Goal: Information Seeking & Learning: Learn about a topic

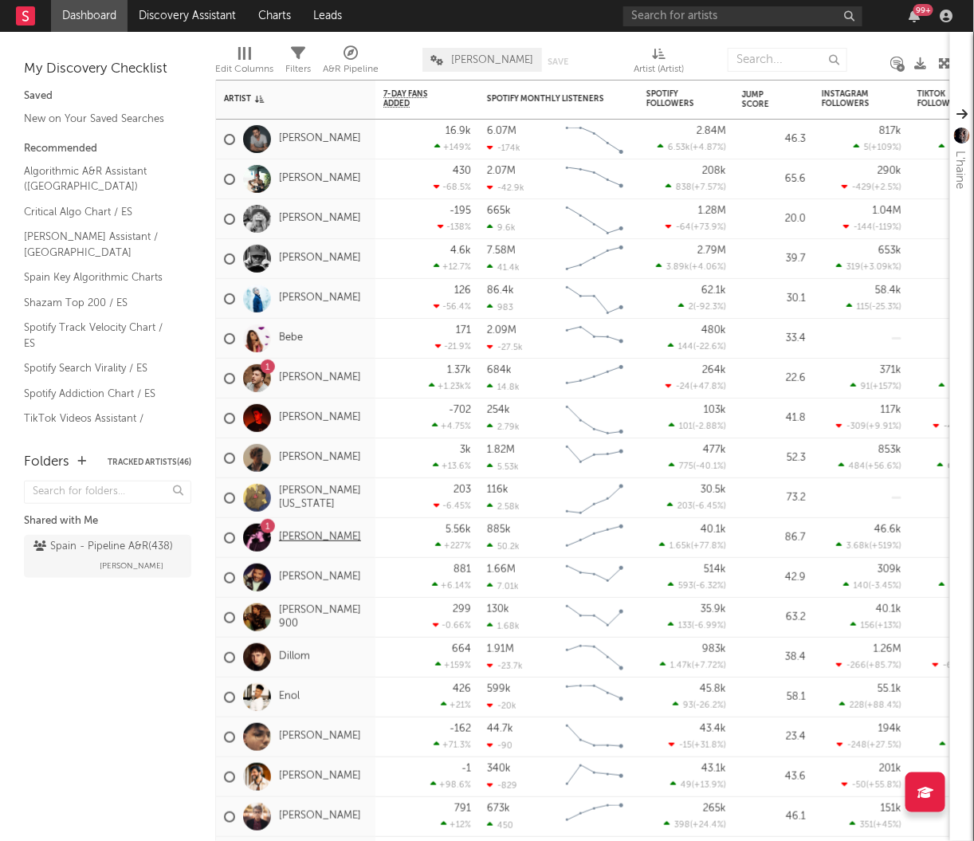
click at [308, 539] on link "[PERSON_NAME]" at bounding box center [320, 538] width 82 height 14
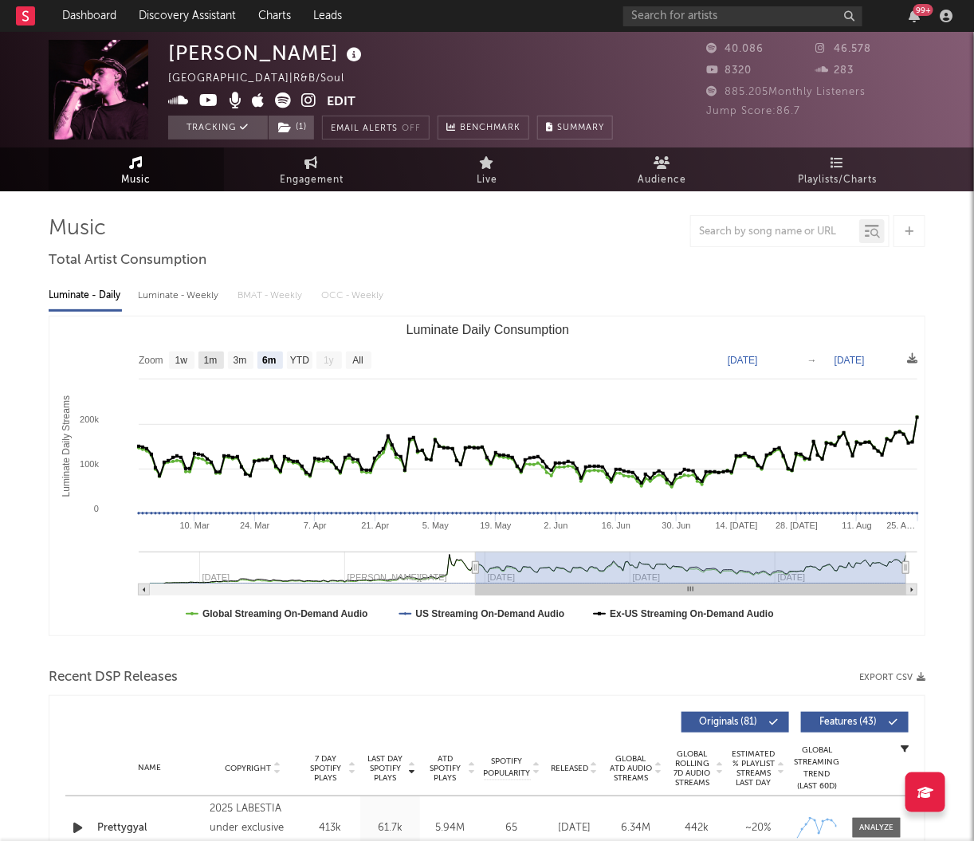
click at [210, 364] on text "1m" at bounding box center [211, 361] width 14 height 11
select select "1m"
type input "[DATE]"
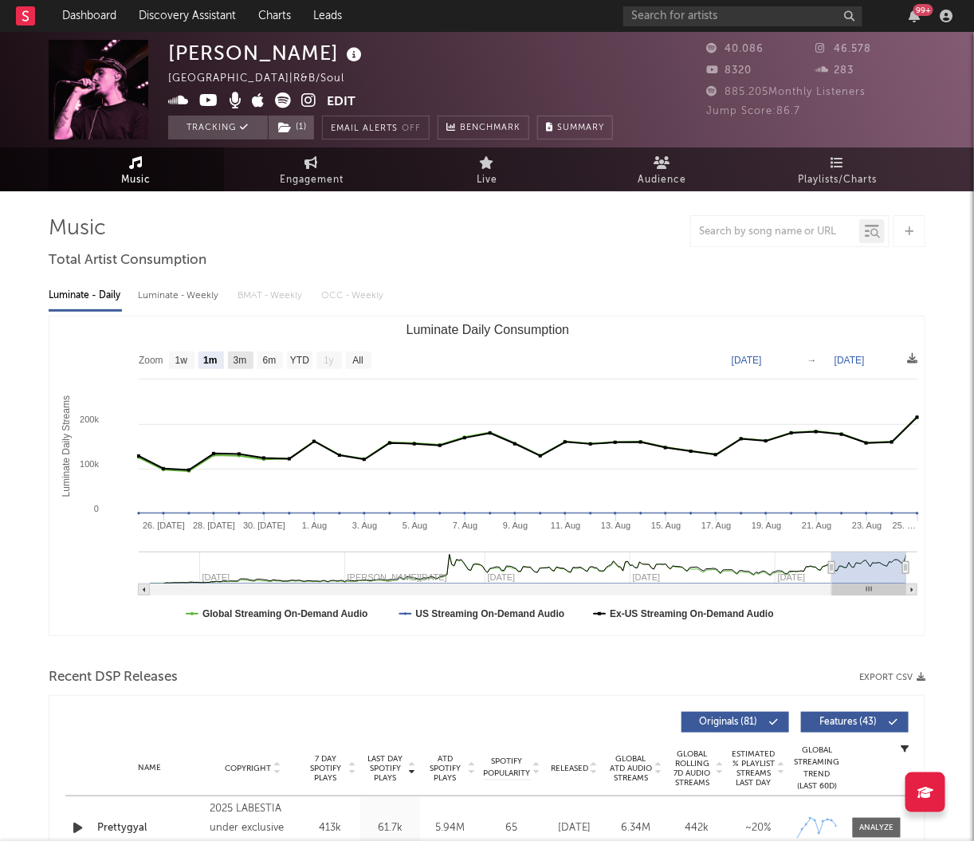
click at [242, 364] on text "3m" at bounding box center [241, 361] width 14 height 11
select select "3m"
type input "[DATE]"
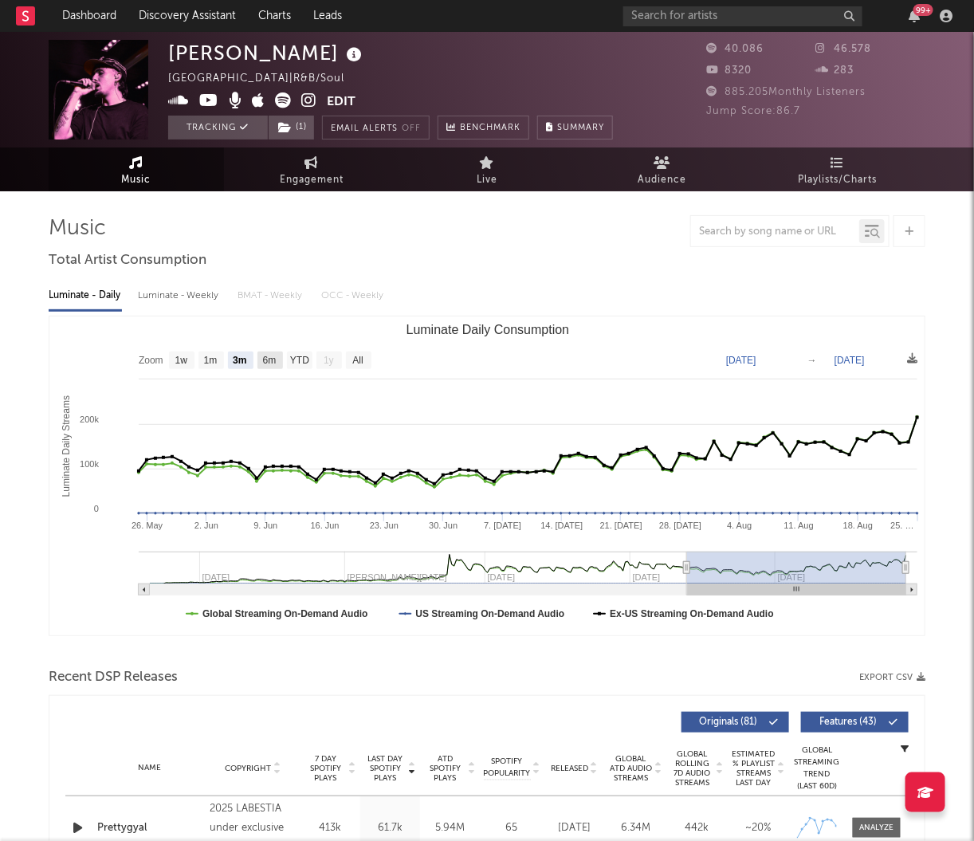
click at [263, 363] on text "6m" at bounding box center [270, 361] width 14 height 11
select select "6m"
type input "[DATE]"
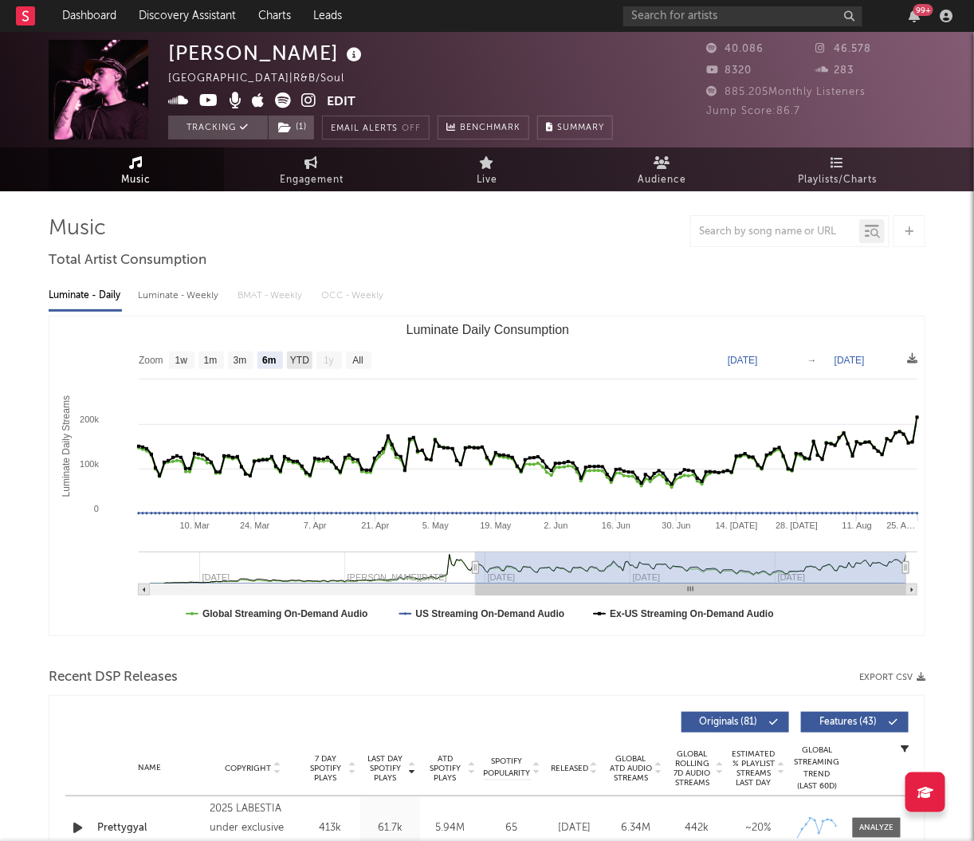
click at [294, 358] on text "YTD" at bounding box center [299, 361] width 19 height 11
select select "YTD"
type input "[DATE]"
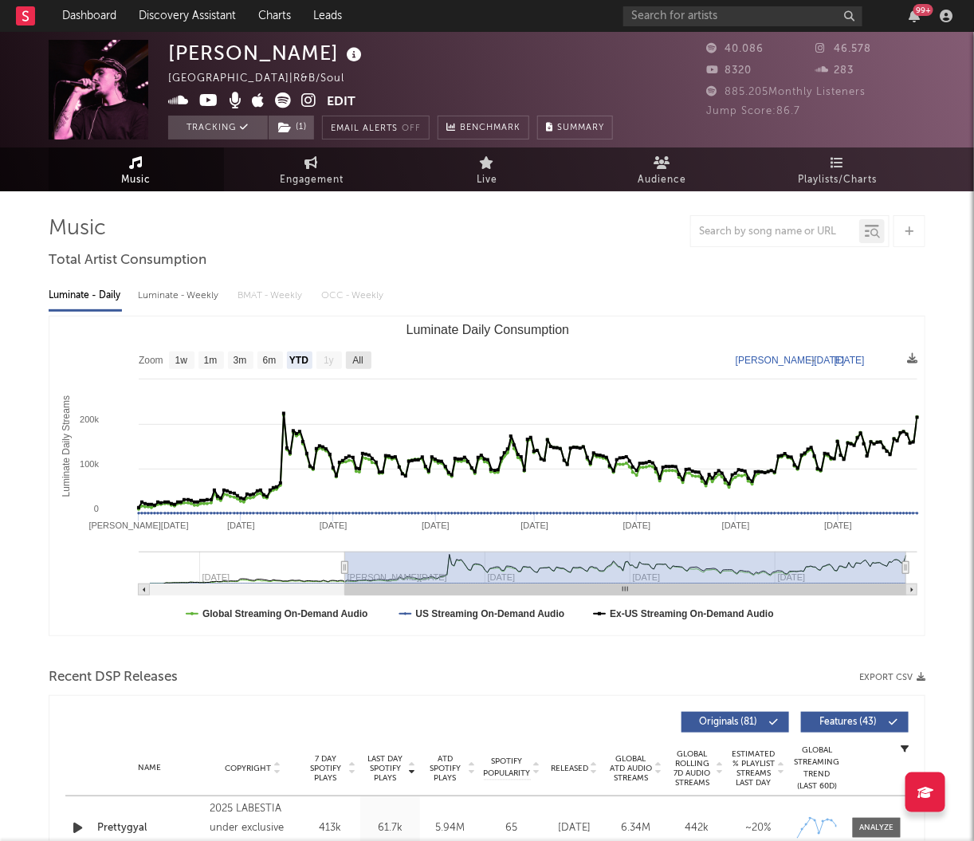
click at [360, 359] on text "All" at bounding box center [357, 361] width 10 height 11
select select "All"
type input "[DATE]"
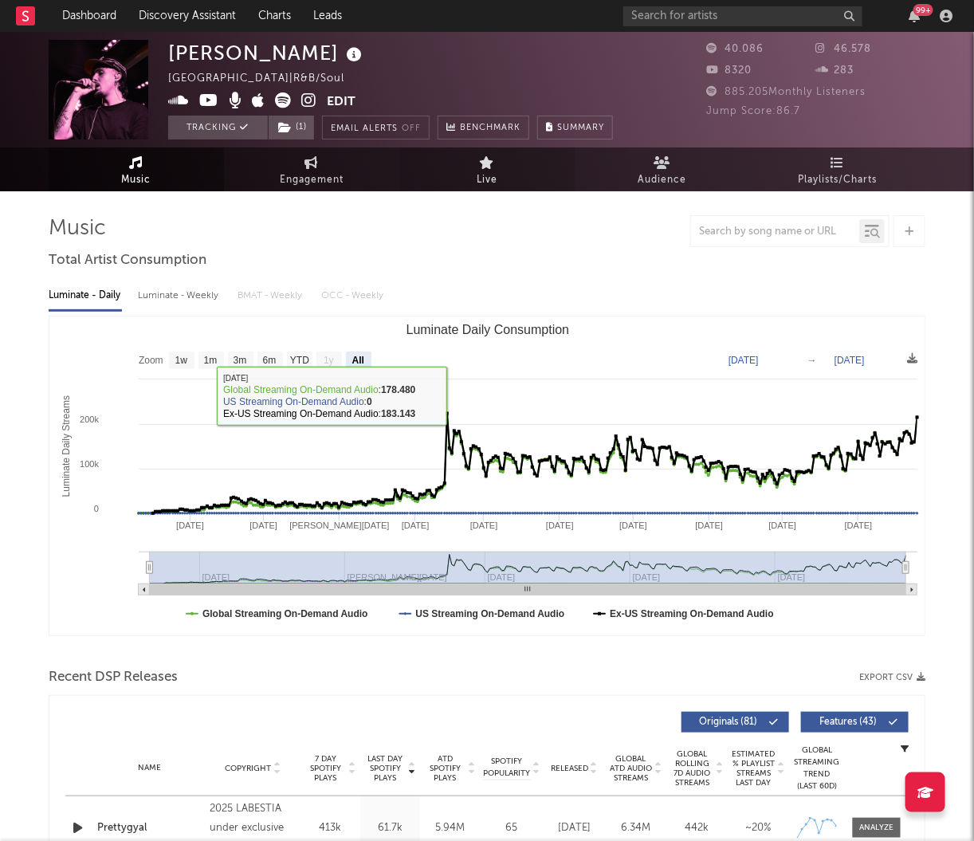
click at [484, 167] on icon at bounding box center [487, 162] width 15 height 13
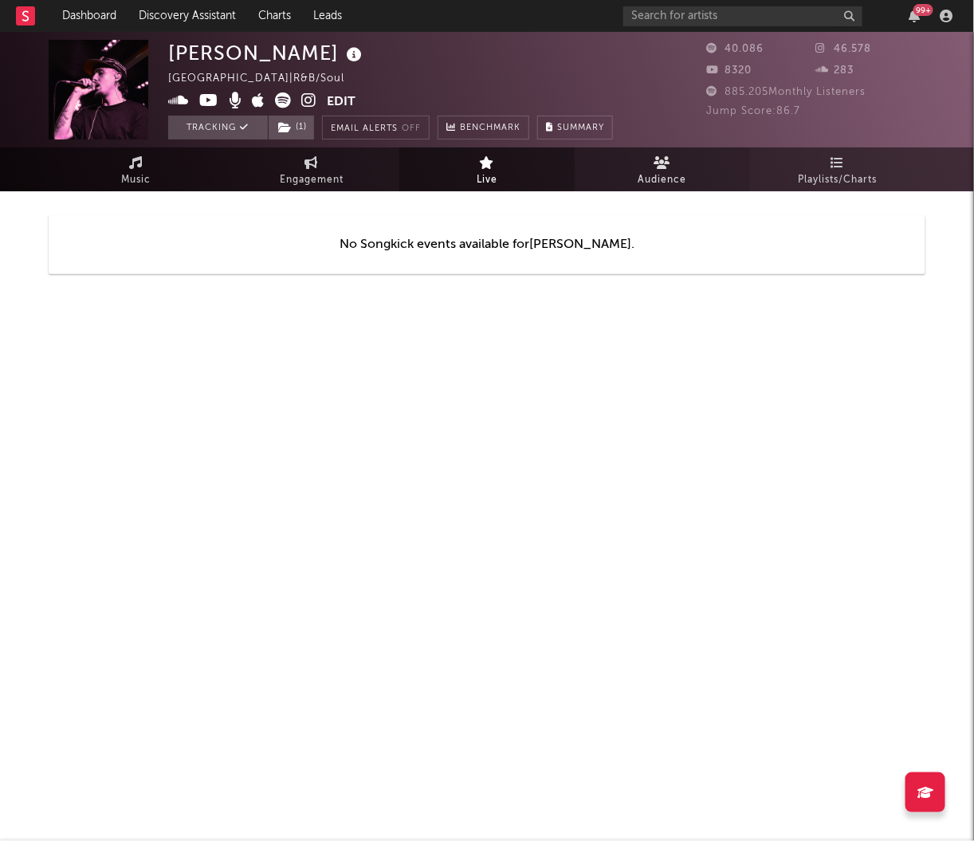
click at [664, 174] on span "Audience" at bounding box center [663, 180] width 49 height 19
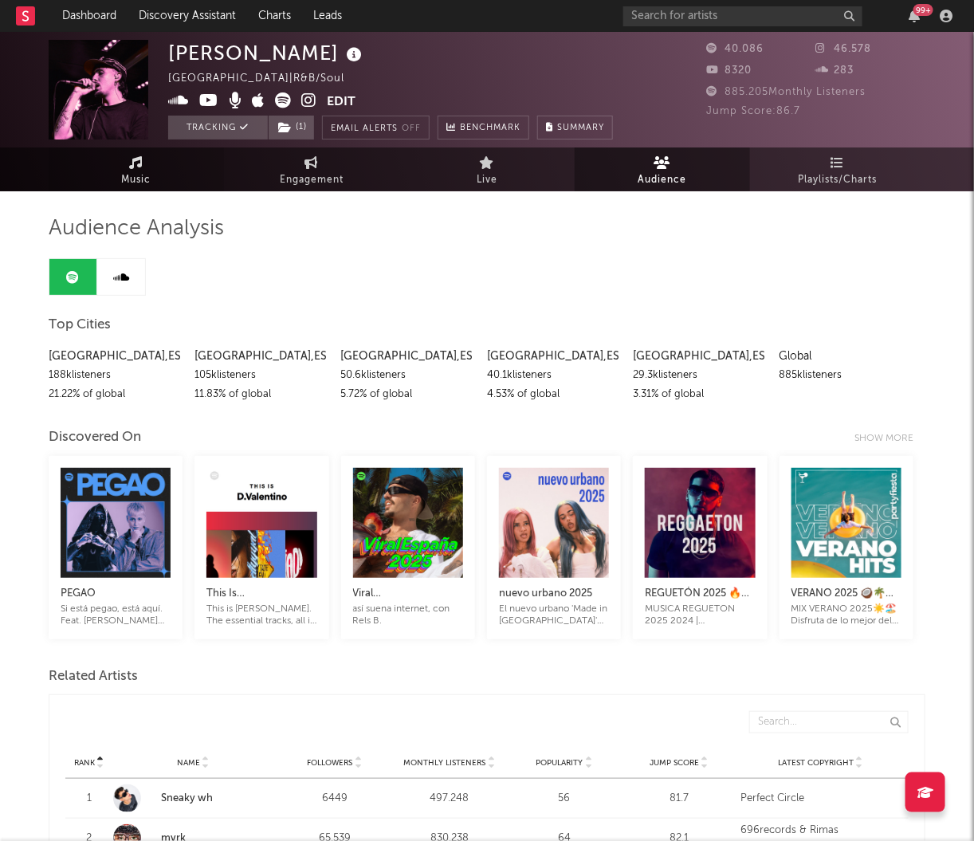
click at [147, 163] on link "Music" at bounding box center [136, 170] width 175 height 44
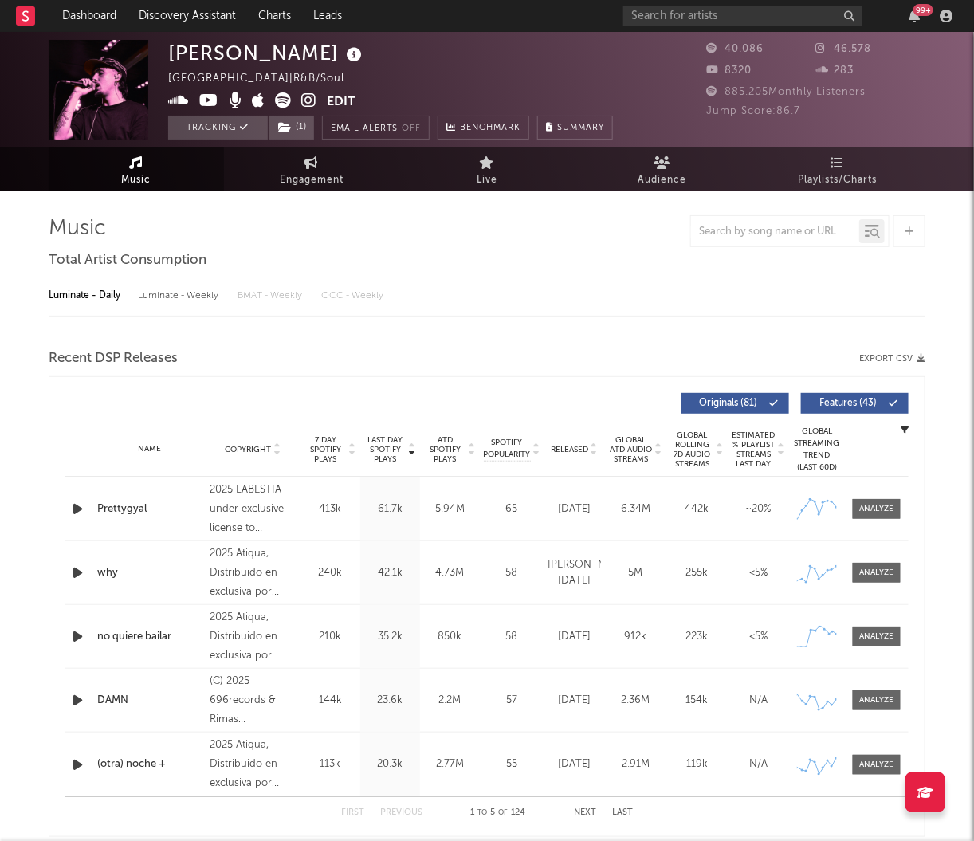
select select "6m"
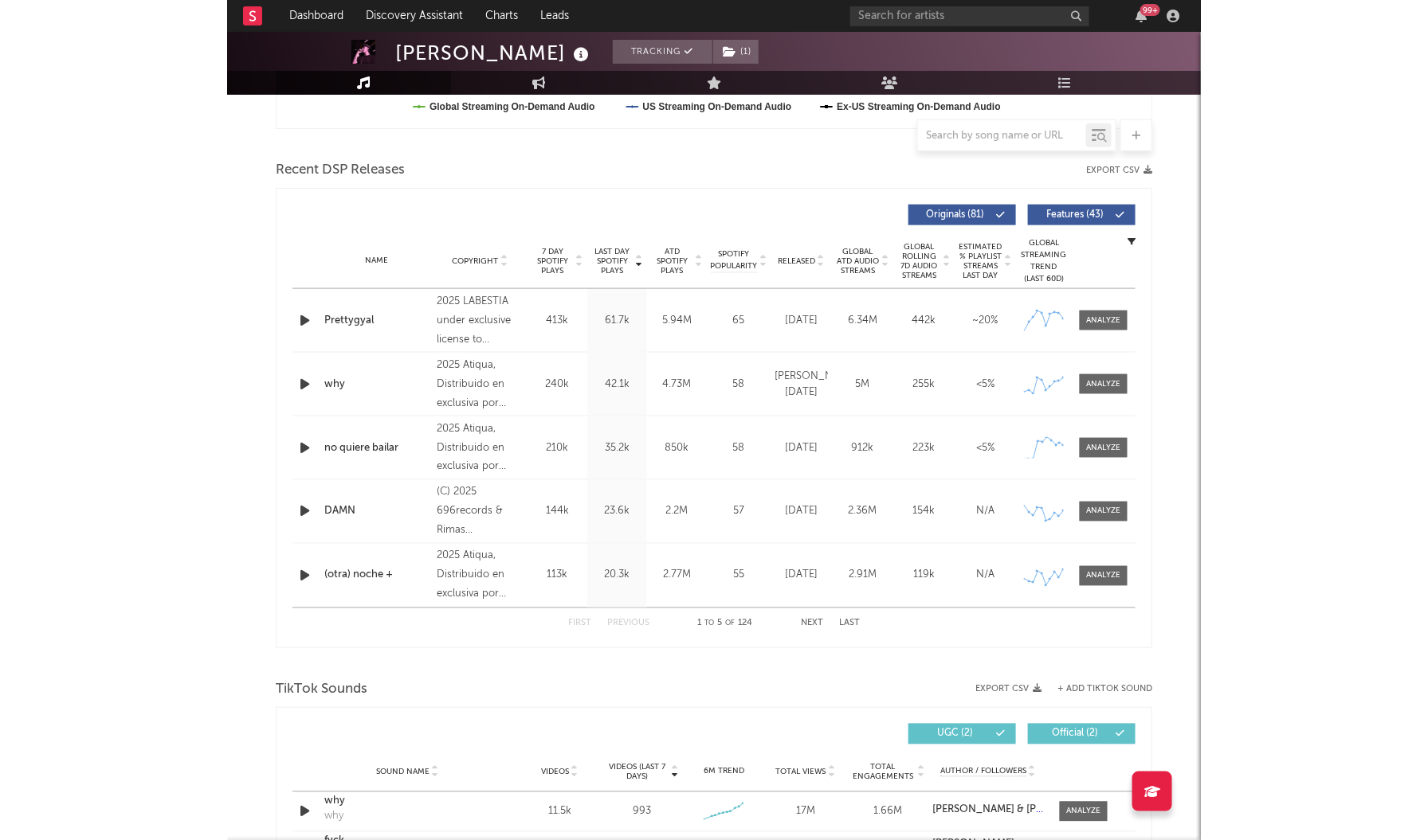
scroll to position [525, 0]
